Goal: Check status: Check status

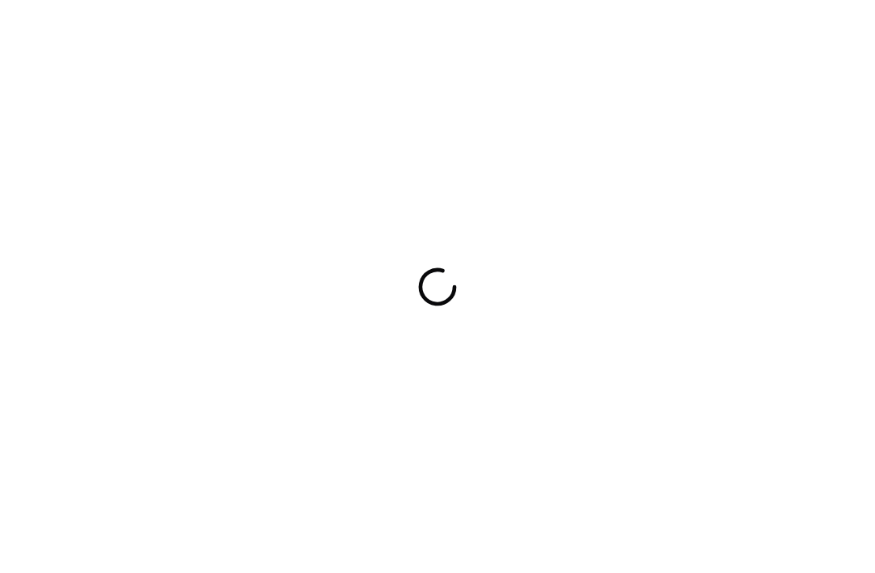
click at [219, 20] on div at bounding box center [437, 286] width 875 height 573
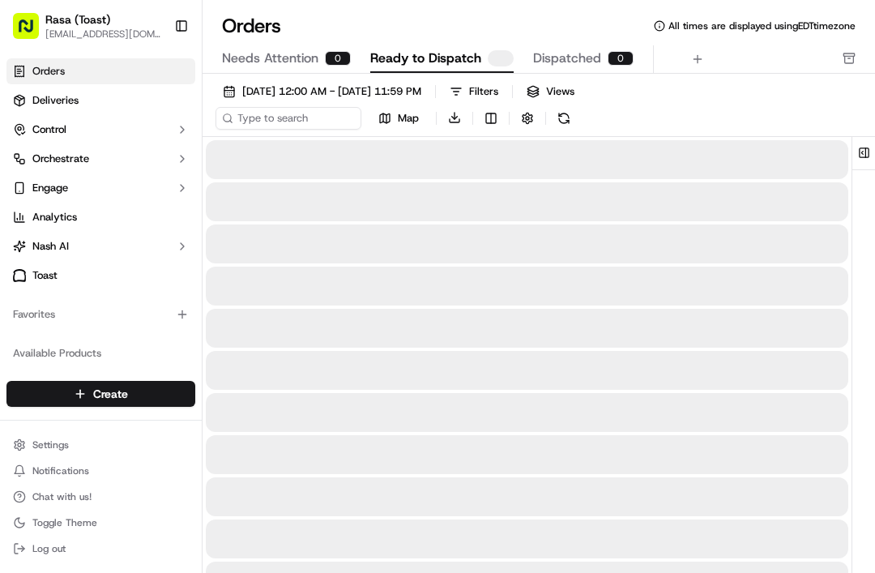
click at [231, 9] on div "Orders All times are displayed using EDT timezone Needs Attention 0 Ready to Di…" at bounding box center [539, 286] width 673 height 573
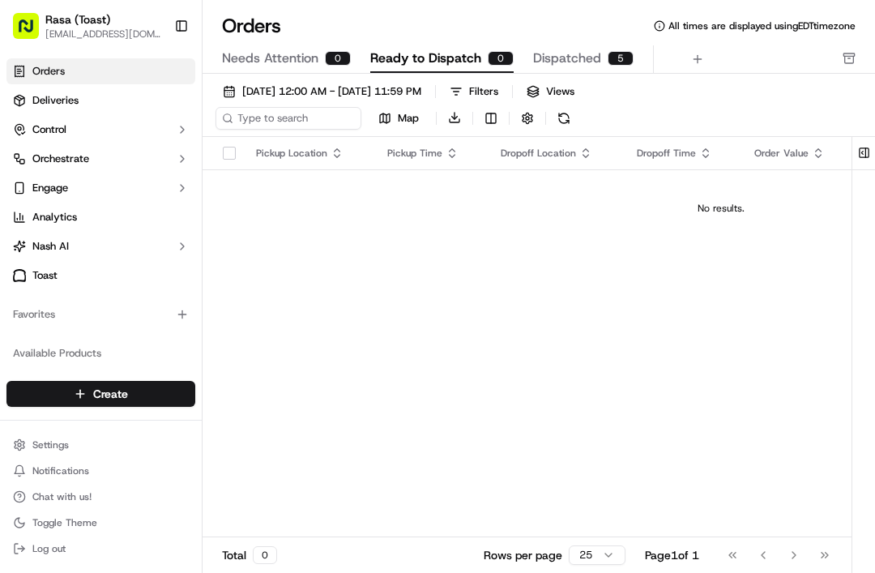
click at [95, 98] on link "Deliveries" at bounding box center [100, 101] width 189 height 26
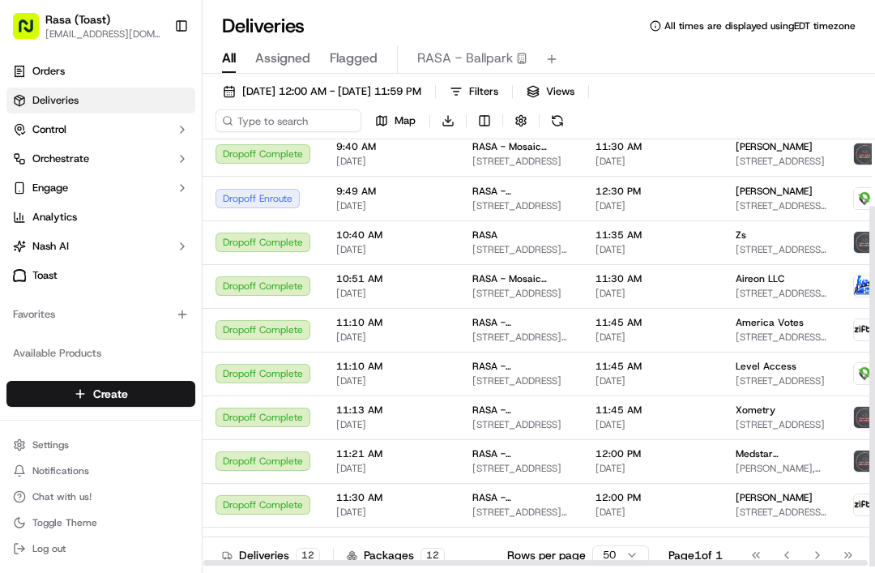
scroll to position [79, -1]
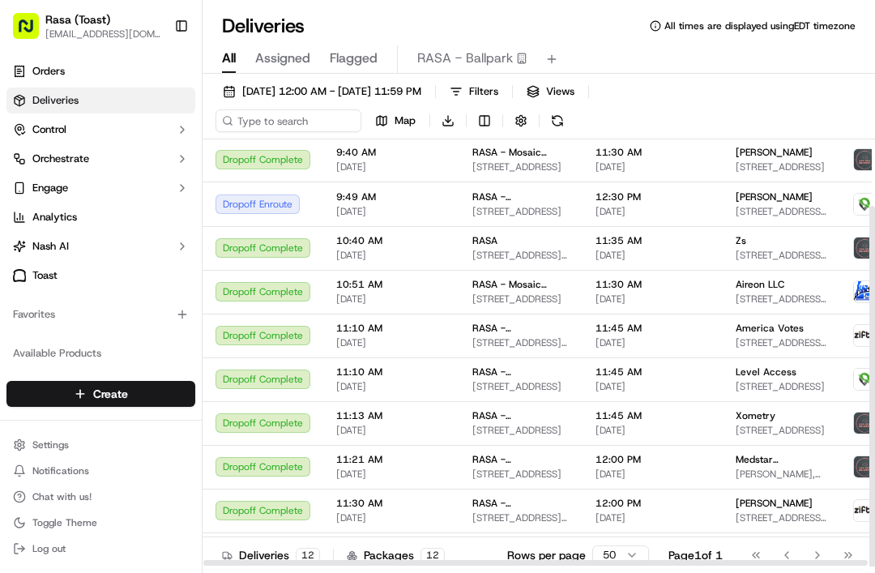
click at [422, 86] on span "[DATE] 12:00 AM - [DATE] 11:59 PM" at bounding box center [331, 91] width 179 height 15
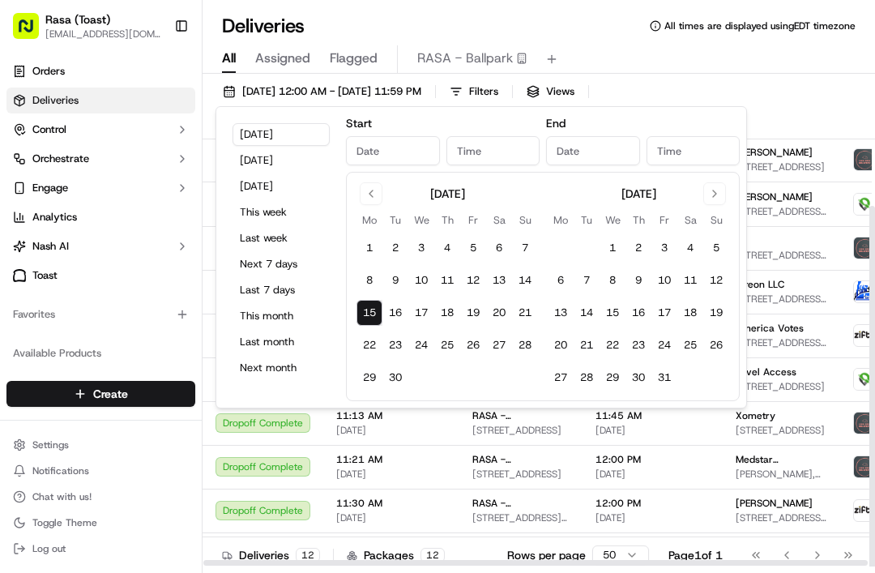
type input "[DATE]"
type input "12:00 AM"
type input "[DATE]"
type input "11:59 PM"
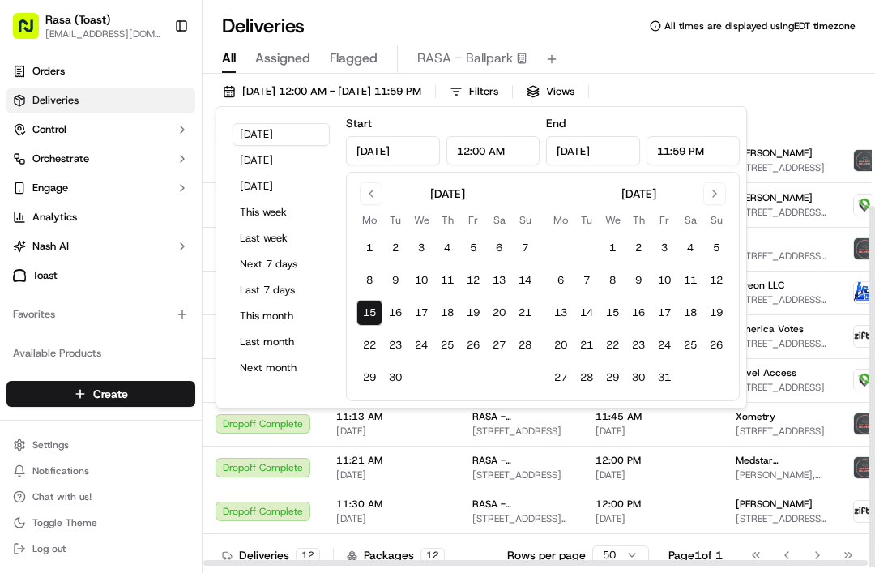
click at [285, 158] on button "[DATE]" at bounding box center [281, 160] width 97 height 23
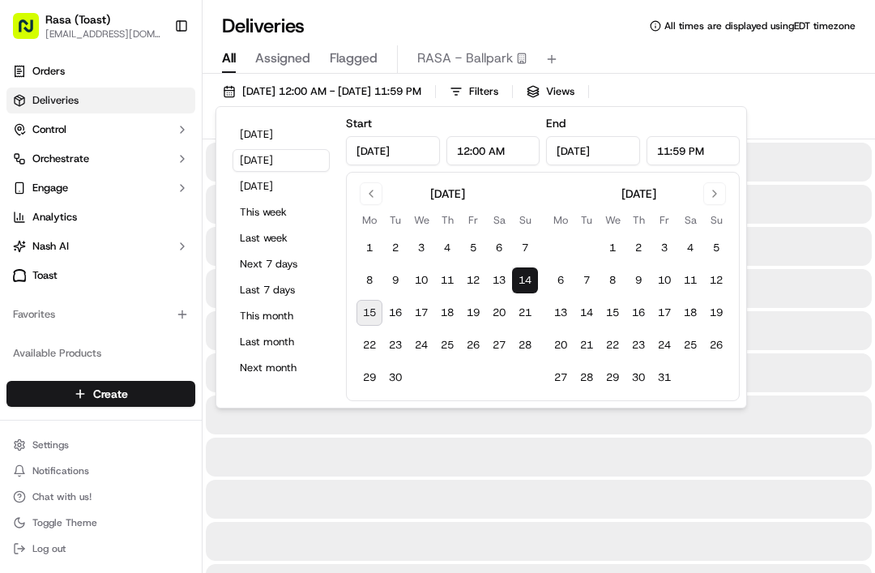
type input "[DATE]"
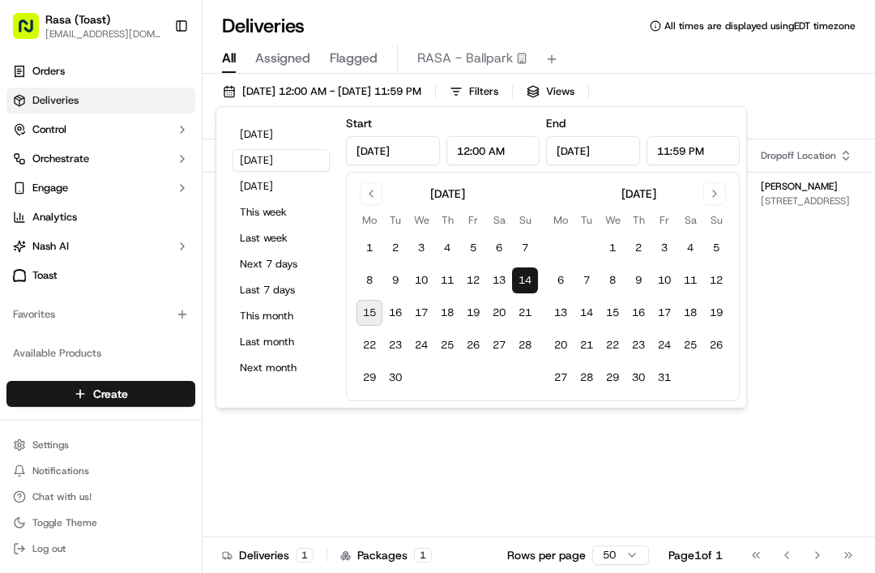
click at [280, 139] on button "[DATE]" at bounding box center [281, 134] width 97 height 23
type input "[DATE]"
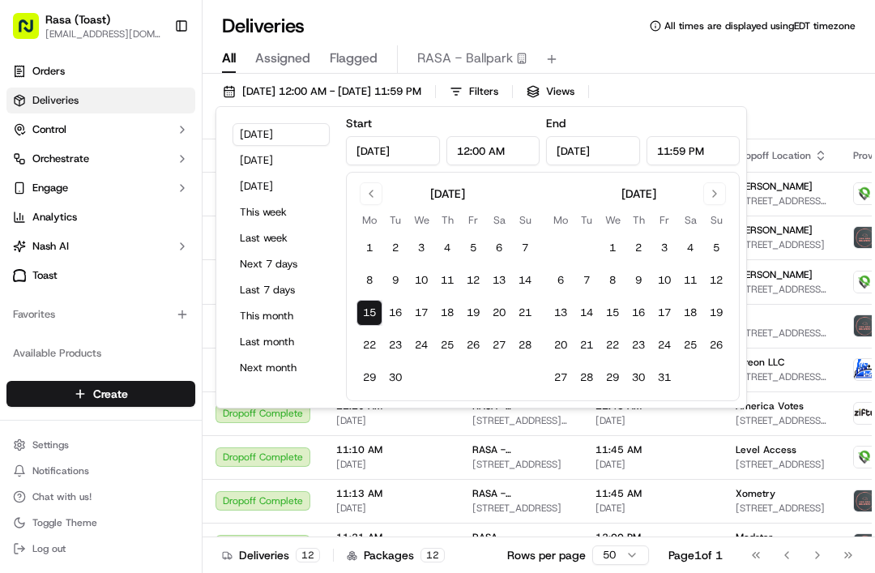
click at [818, 117] on div "[DATE] 12:00 AM - [DATE] 11:59 PM Filters Views Map Download" at bounding box center [539, 109] width 673 height 59
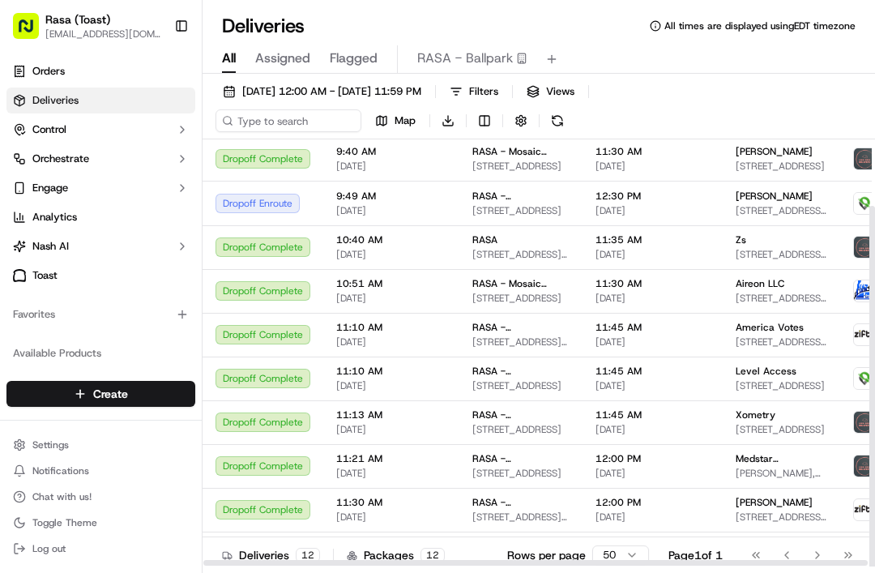
scroll to position [77, 0]
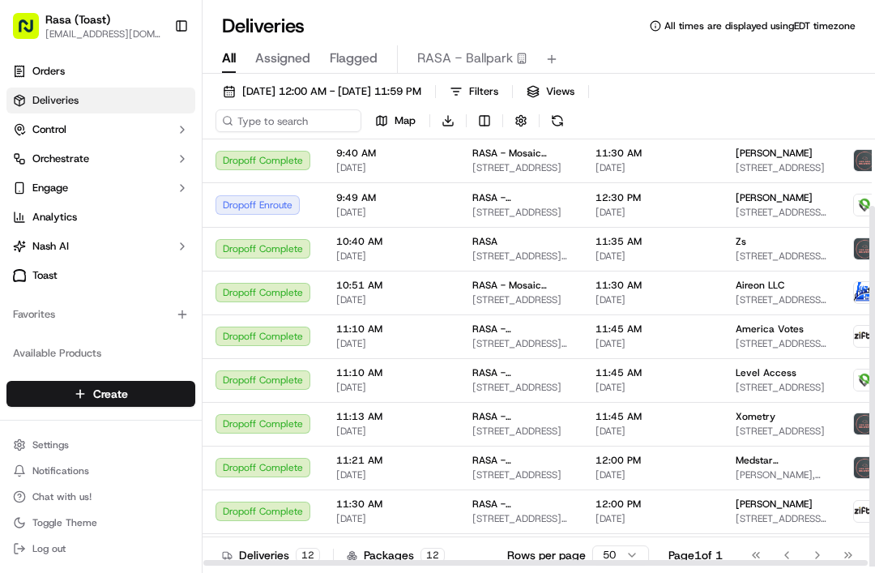
click at [786, 472] on span "[PERSON_NAME], [STREET_ADDRESS][US_STATE]" at bounding box center [782, 475] width 92 height 13
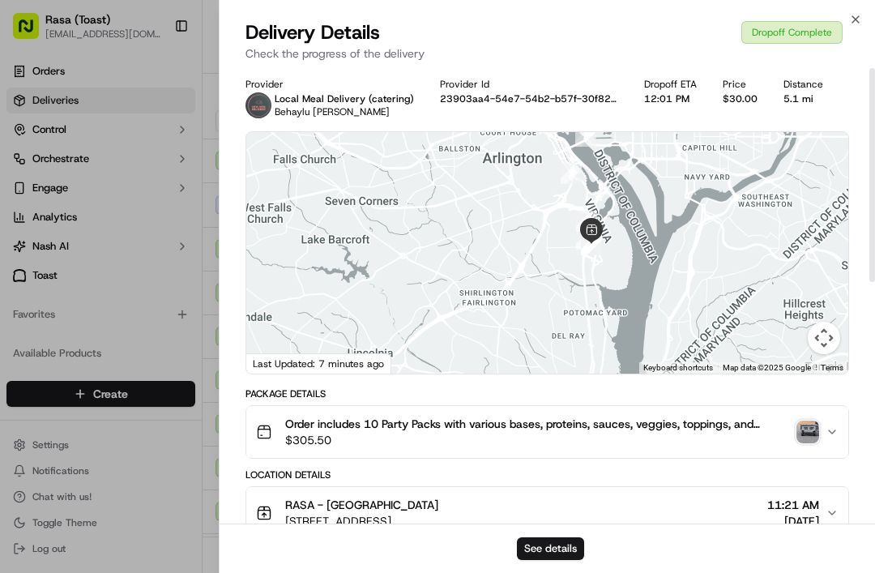
scroll to position [0, 0]
click at [816, 429] on img "button" at bounding box center [808, 432] width 23 height 23
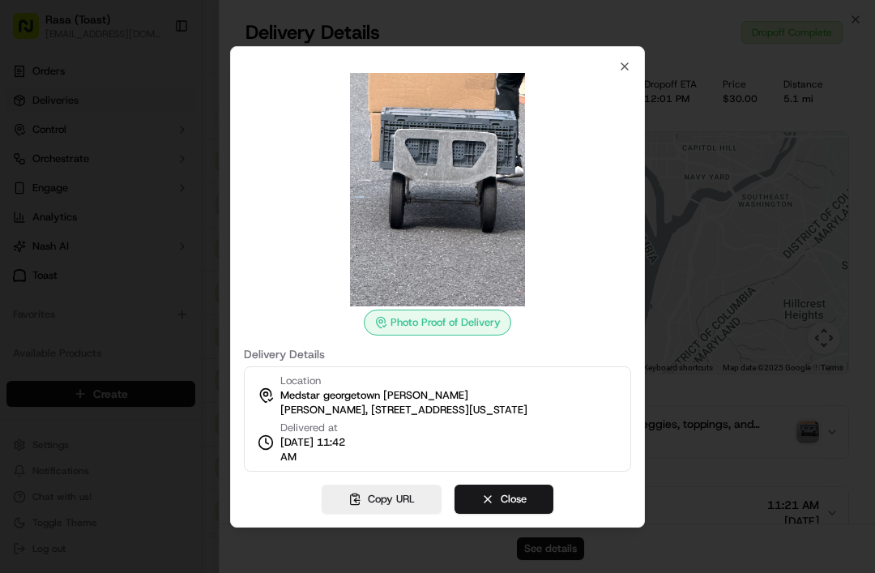
click at [624, 62] on icon "button" at bounding box center [624, 66] width 13 height 13
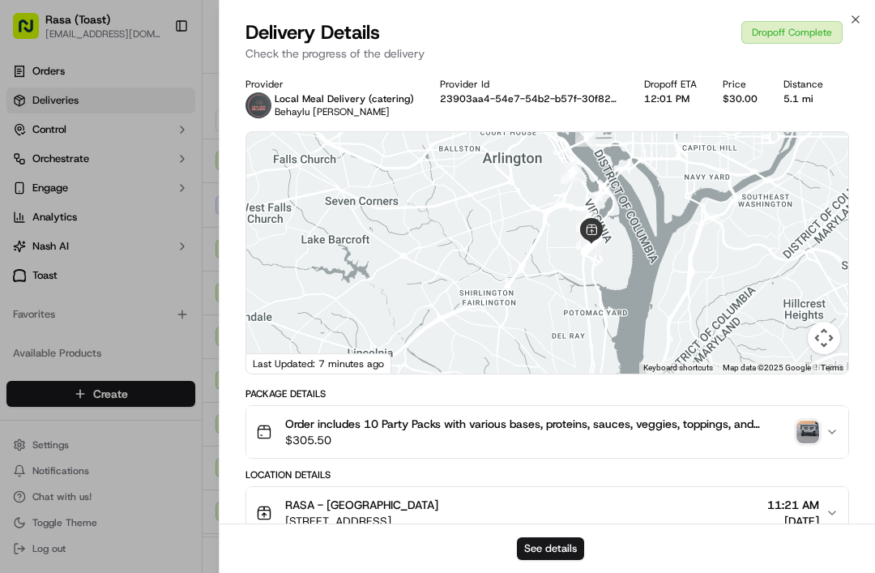
click at [850, 24] on icon "button" at bounding box center [856, 19] width 13 height 13
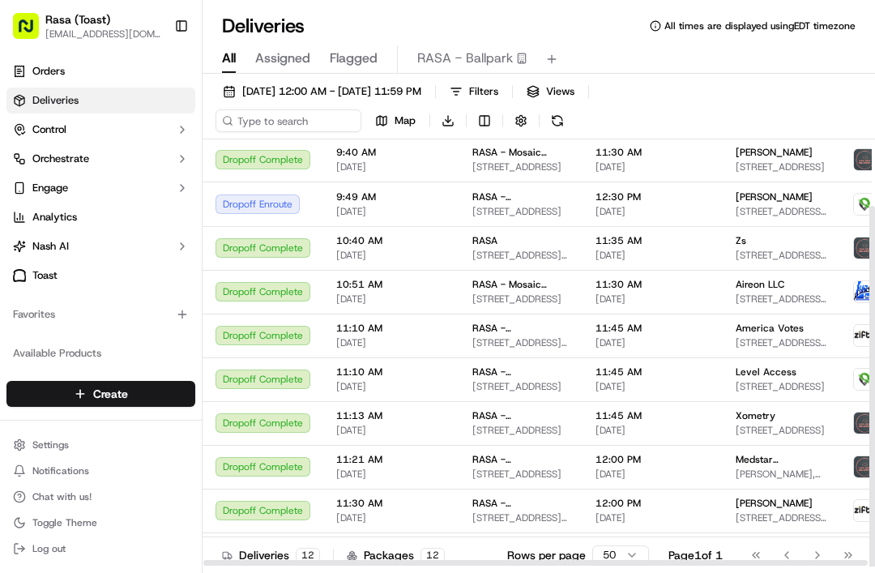
scroll to position [77, 0]
click at [755, 469] on span "[PERSON_NAME], [STREET_ADDRESS][US_STATE]" at bounding box center [782, 475] width 92 height 13
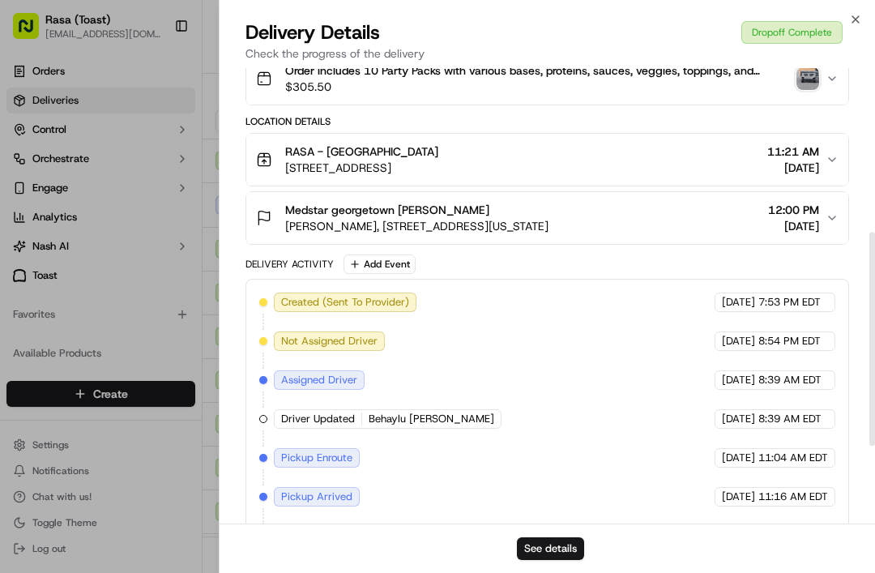
scroll to position [355, 0]
